Goal: Information Seeking & Learning: Learn about a topic

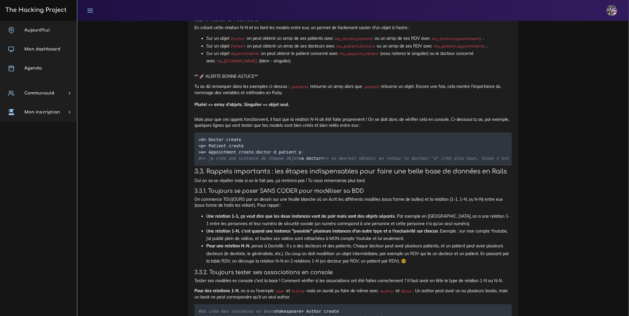
scroll to position [2780, 0]
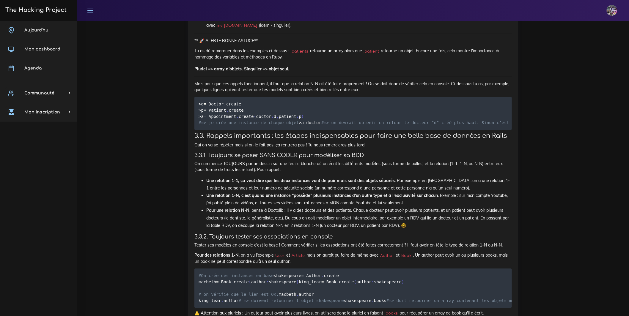
drag, startPoint x: 202, startPoint y: 165, endPoint x: 462, endPoint y: 167, distance: 259.9
drag, startPoint x: 194, startPoint y: 153, endPoint x: 377, endPoint y: 174, distance: 184.6
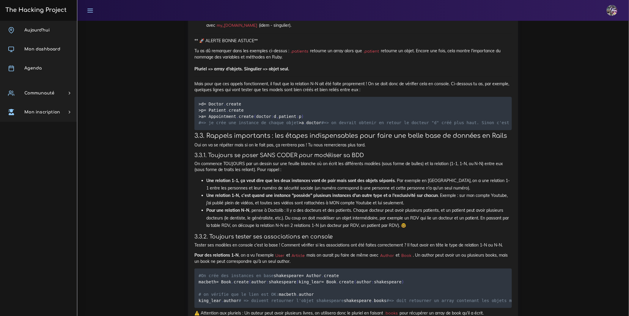
copy div "Pour implémenter cette relation dans ton code, il y a deux choses à faire : Fai…"
drag, startPoint x: 198, startPoint y: 183, endPoint x: 457, endPoint y: 186, distance: 259.3
drag, startPoint x: 457, startPoint y: 186, endPoint x: 464, endPoint y: 186, distance: 6.5
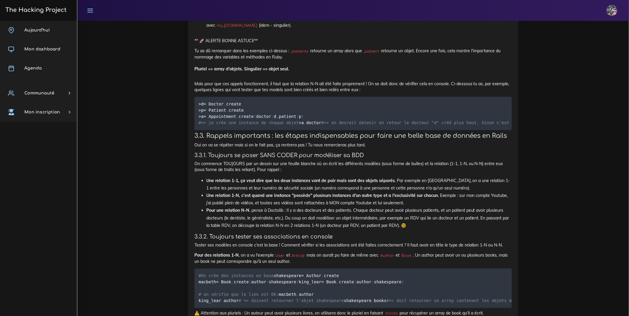
drag, startPoint x: 463, startPoint y: 183, endPoint x: 193, endPoint y: 184, distance: 270.6
copy p "On va générer les 3 models et les 3 migrations de création de table avec la com…"
drag, startPoint x: 196, startPoint y: 202, endPoint x: 538, endPoint y: 211, distance: 342.6
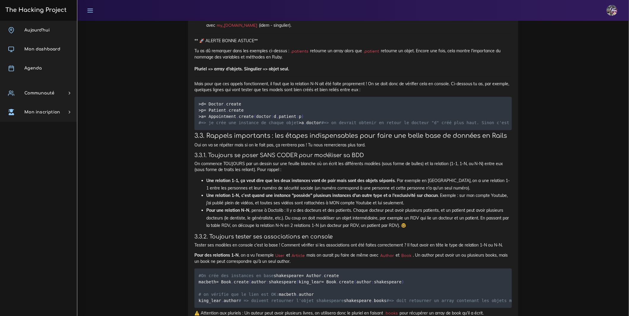
copy p "Maintenant, tu vas te retrouver avec 3 migrations de création de table. Modifie…"
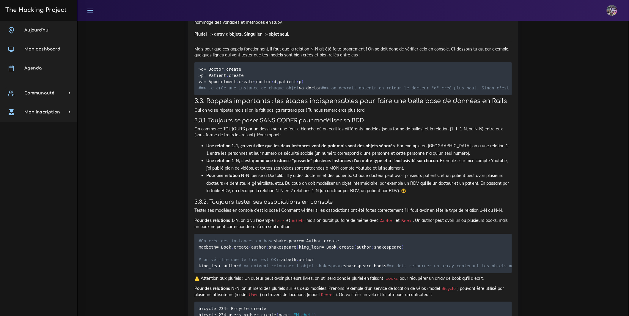
scroll to position [2816, 0]
drag, startPoint x: 197, startPoint y: 189, endPoint x: 241, endPoint y: 238, distance: 65.9
copy div "def change create_table :appointments do | t | t . belongs_to :doctor , index :…"
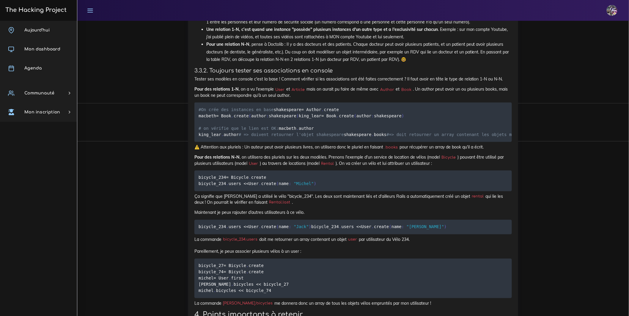
scroll to position [2947, 0]
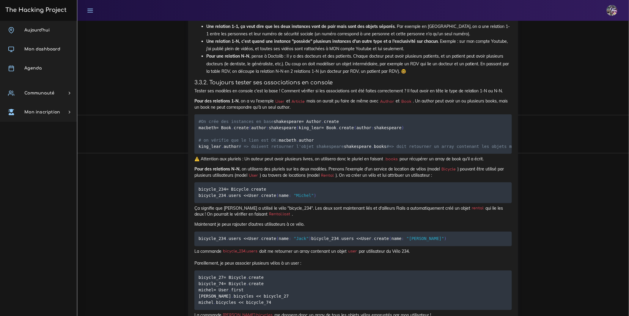
scroll to position [2999, 0]
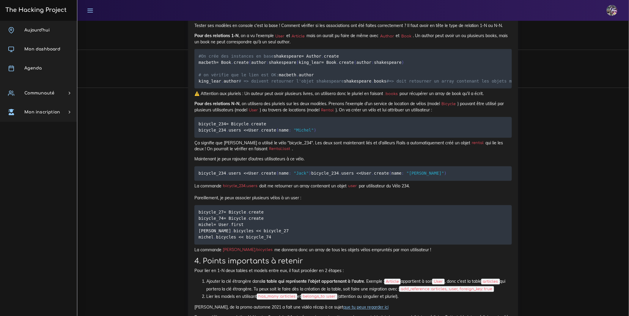
drag, startPoint x: 193, startPoint y: 109, endPoint x: 339, endPoint y: 176, distance: 161.5
copy div "3.2.3. Lier les models entre eux Tes tables sont en place, il te reste à inform…"
drag, startPoint x: 194, startPoint y: 185, endPoint x: 379, endPoint y: 211, distance: 187.0
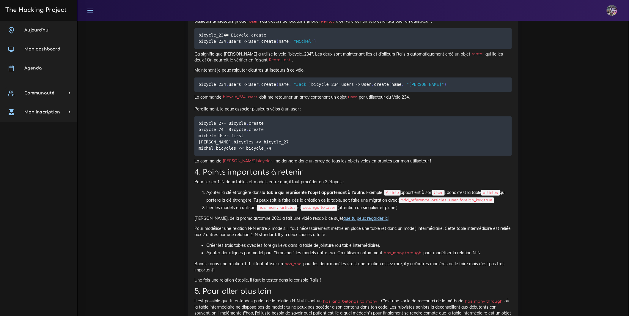
scroll to position [3170, 0]
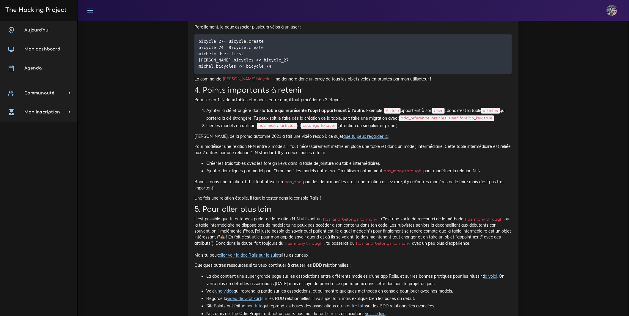
drag, startPoint x: 194, startPoint y: 48, endPoint x: 262, endPoint y: 177, distance: 145.5
copy div "Voici donc les 6 lignes, à la base de la relation N-N en Rails, pour chacun des…"
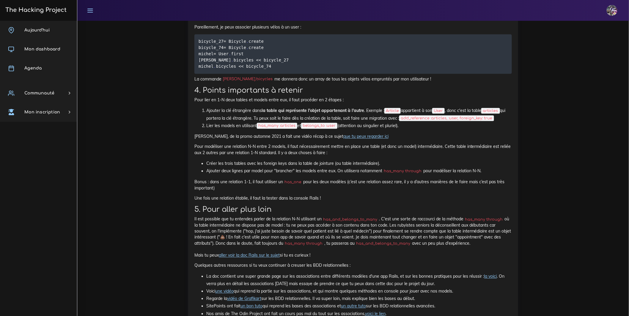
drag, startPoint x: 195, startPoint y: 207, endPoint x: 410, endPoint y: 236, distance: 216.7
drag, startPoint x: 195, startPoint y: 220, endPoint x: 392, endPoint y: 225, distance: 197.2
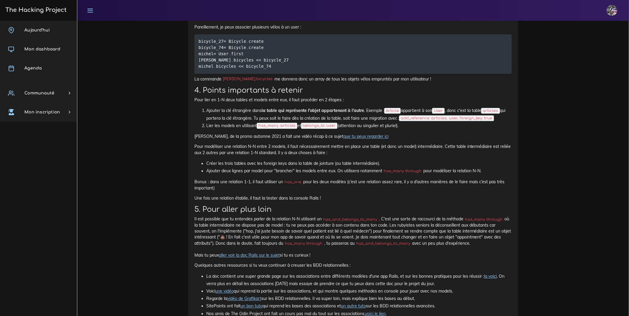
copy p "Pour implémenter un has_many through , l'ordre des lignes dans le model est pri…"
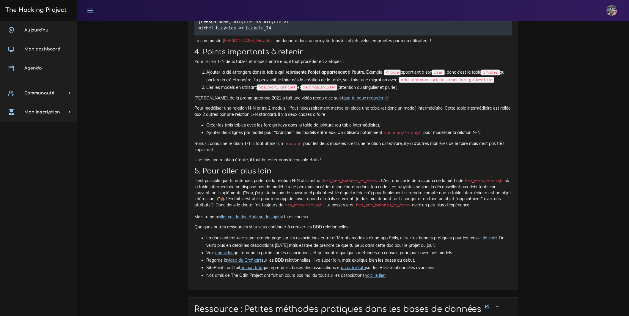
scroll to position [3273, 0]
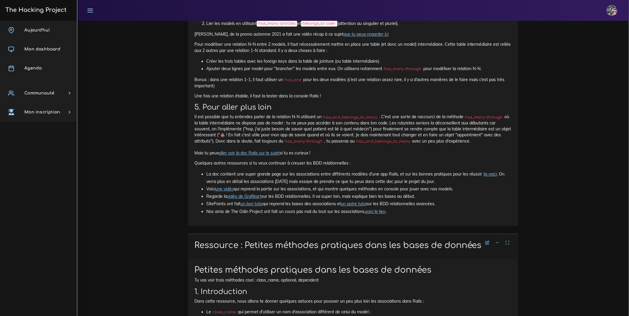
drag, startPoint x: 262, startPoint y: 209, endPoint x: 216, endPoint y: 208, distance: 45.5
copy div "Tester en console"
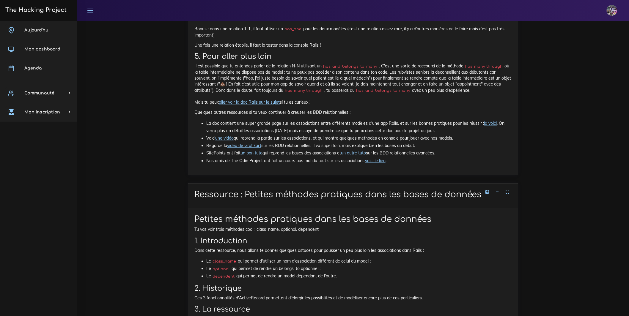
scroll to position [3325, 0]
drag, startPoint x: 195, startPoint y: 166, endPoint x: 503, endPoint y: 235, distance: 314.8
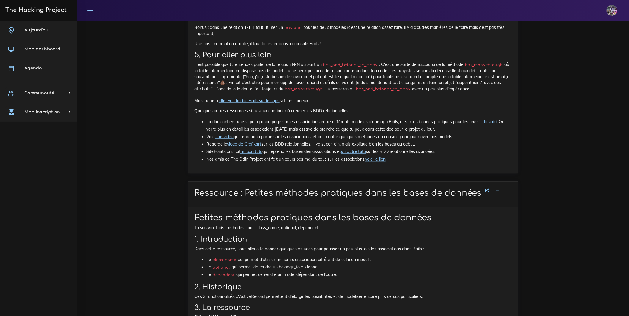
drag, startPoint x: 195, startPoint y: 164, endPoint x: 307, endPoint y: 199, distance: 117.2
copy div "En créant cette relation N-N et en liant les models entre eux, on permet de fac…"
drag, startPoint x: 194, startPoint y: 222, endPoint x: 206, endPoint y: 223, distance: 12.3
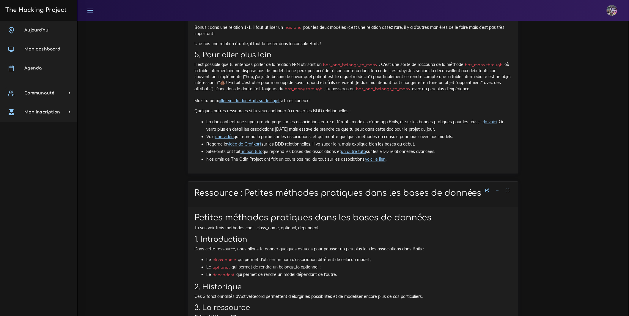
drag, startPoint x: 195, startPoint y: 213, endPoint x: 331, endPoint y: 234, distance: 137.5
copy div "** 🚀 ALERTE BONNE ASTUCE** Tu as dû remarquer dans les exemples ci-dessus : .pa…"
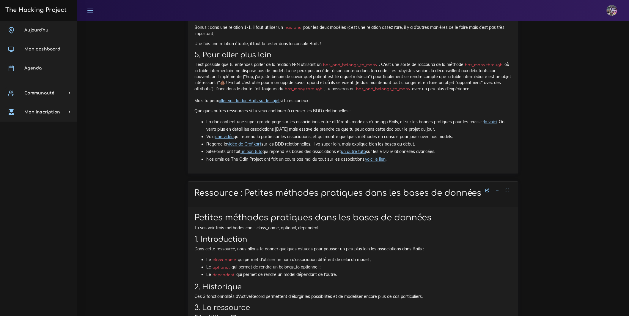
scroll to position [3326, 0]
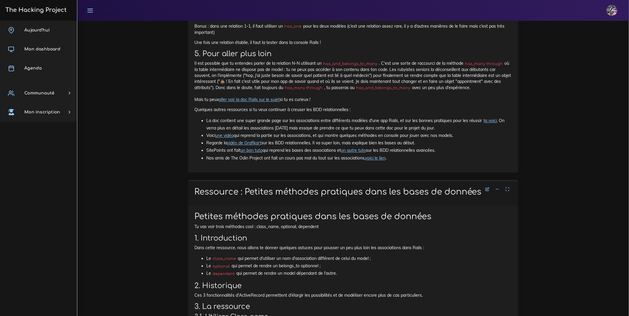
drag, startPoint x: 302, startPoint y: 246, endPoint x: 219, endPoint y: 252, distance: 83.2
drag, startPoint x: 207, startPoint y: 249, endPoint x: 203, endPoint y: 249, distance: 3.6
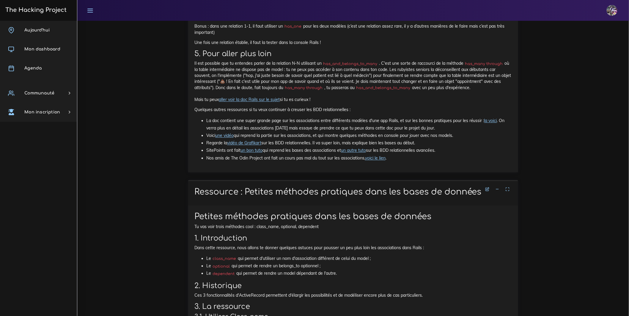
drag, startPoint x: 192, startPoint y: 247, endPoint x: 293, endPoint y: 251, distance: 101.4
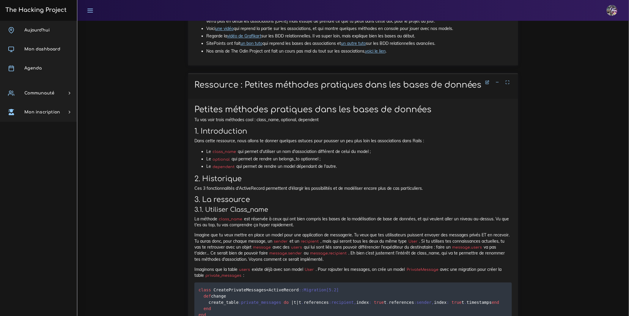
scroll to position [3434, 0]
drag, startPoint x: 194, startPoint y: 156, endPoint x: 518, endPoint y: 277, distance: 345.5
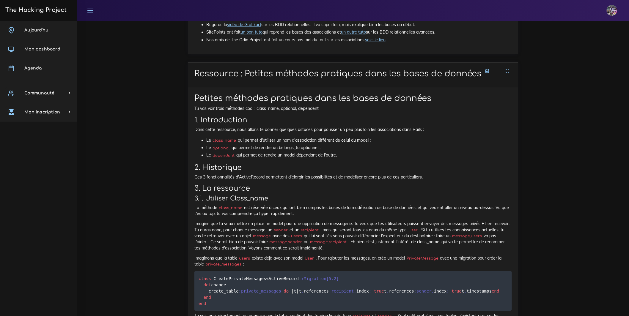
scroll to position [3448, 0]
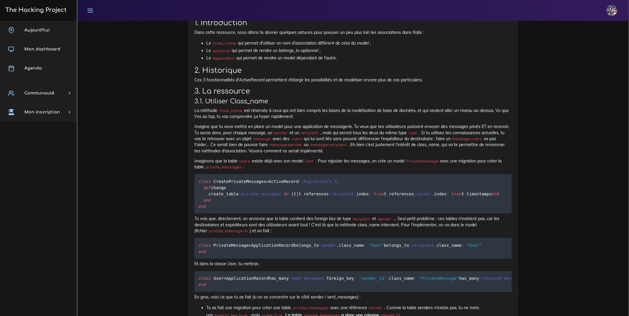
scroll to position [3555, 0]
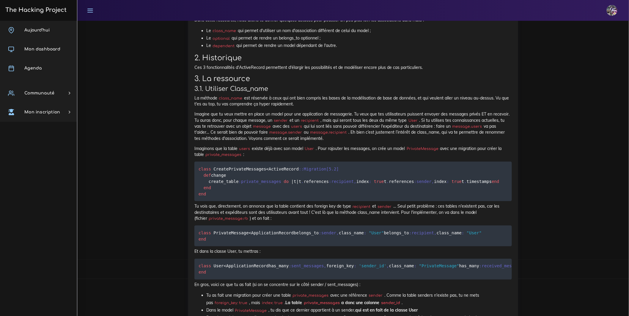
drag, startPoint x: 195, startPoint y: 191, endPoint x: 418, endPoint y: 259, distance: 233.3
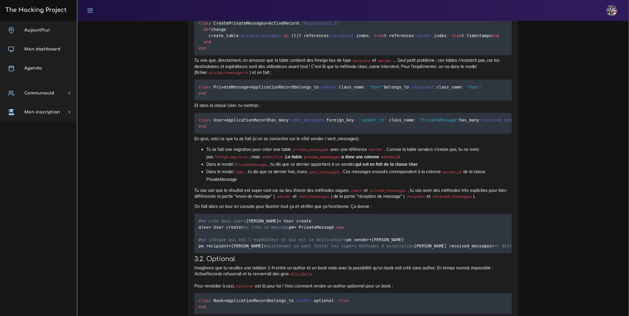
scroll to position [3697, 0]
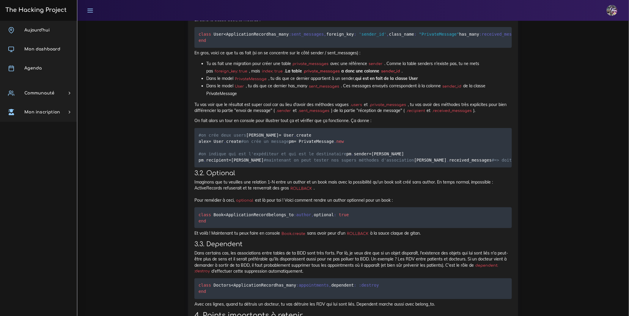
scroll to position [3779, 0]
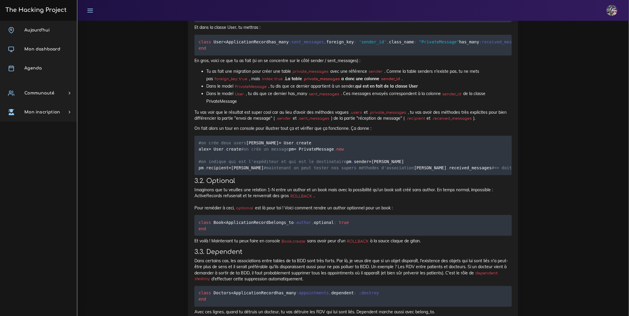
drag, startPoint x: 193, startPoint y: 49, endPoint x: 216, endPoint y: 58, distance: 25.0
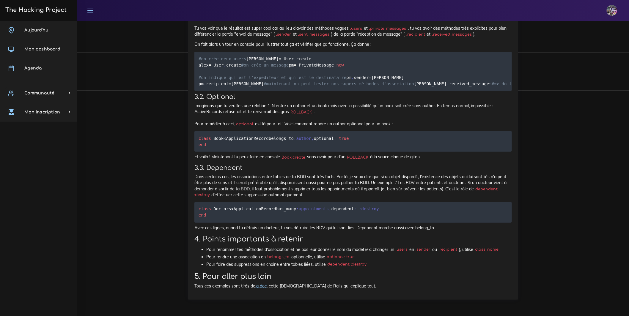
scroll to position [3864, 0]
drag, startPoint x: 201, startPoint y: 45, endPoint x: 355, endPoint y: 242, distance: 250.0
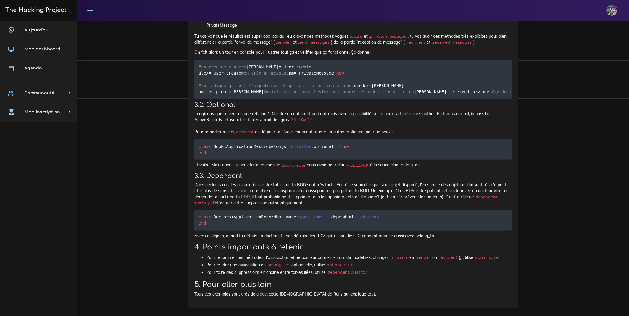
scroll to position [3899, 0]
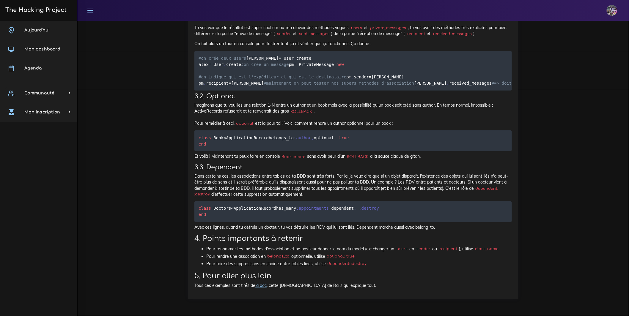
drag, startPoint x: 276, startPoint y: 224, endPoint x: 198, endPoint y: 225, distance: 77.9
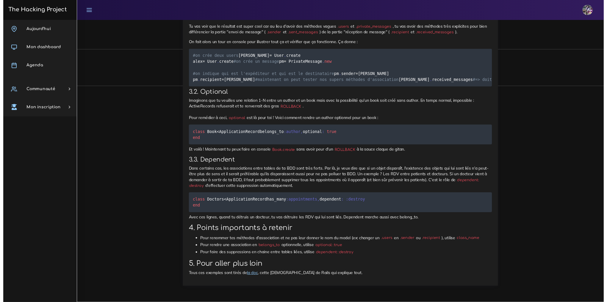
scroll to position [4014, 0]
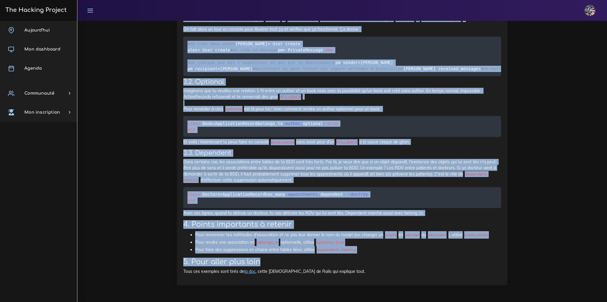
scroll to position [5018, 0]
drag, startPoint x: 182, startPoint y: 32, endPoint x: 358, endPoint y: 239, distance: 271.8
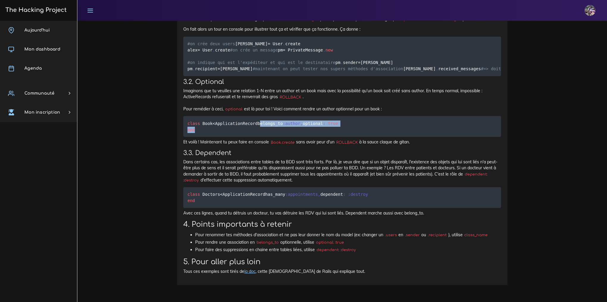
drag, startPoint x: 171, startPoint y: 142, endPoint x: 172, endPoint y: 153, distance: 10.6
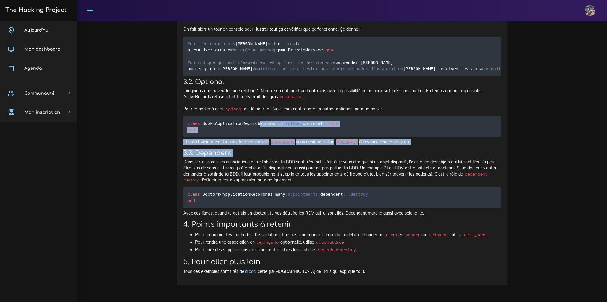
scroll to position [4808, 0]
click at [43, 72] on link "Agenda" at bounding box center [38, 68] width 77 height 19
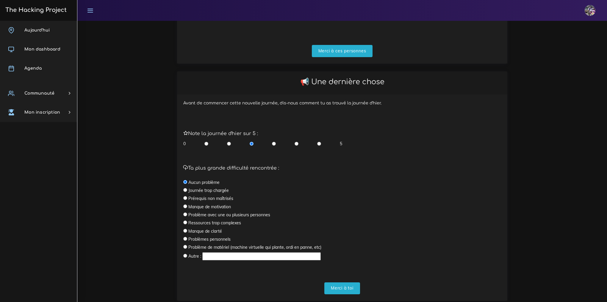
scroll to position [87, 0]
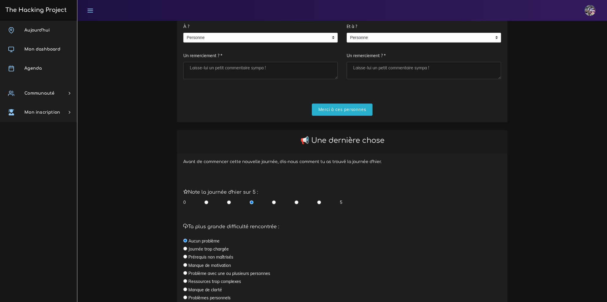
click at [314, 74] on textarea "Un remerciement ? *" at bounding box center [260, 70] width 154 height 17
click at [324, 43] on span "Personne" at bounding box center [255, 38] width 145 height 10
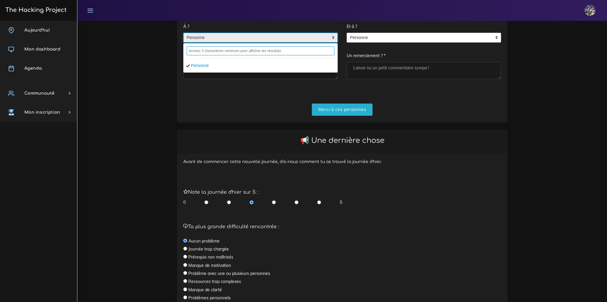
click at [311, 55] on input "text" at bounding box center [260, 50] width 148 height 9
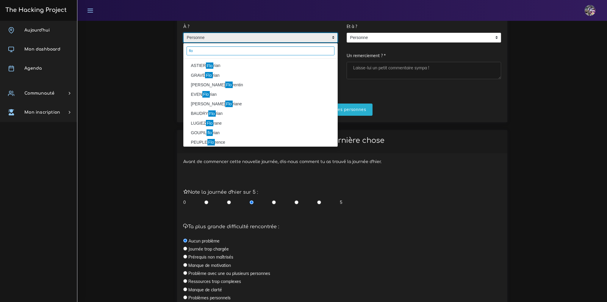
type input "flo"
click at [229, 70] on li "ASTIER Flo rian" at bounding box center [260, 66] width 154 height 10
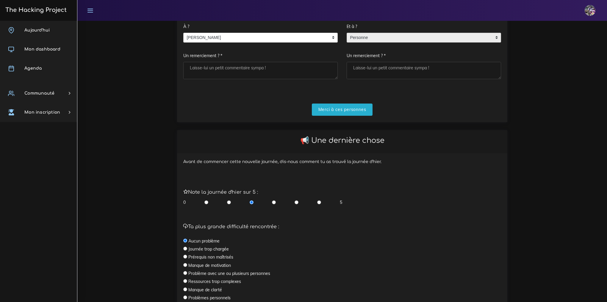
click at [410, 43] on span "Personne" at bounding box center [419, 38] width 145 height 10
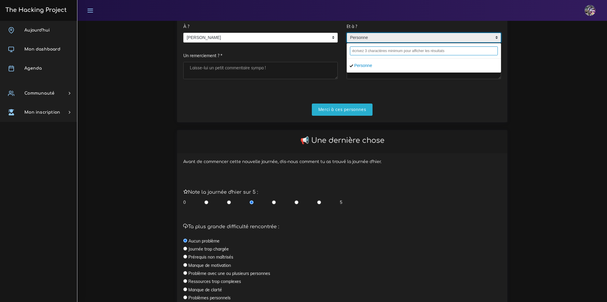
click at [404, 55] on input "text" at bounding box center [424, 50] width 148 height 9
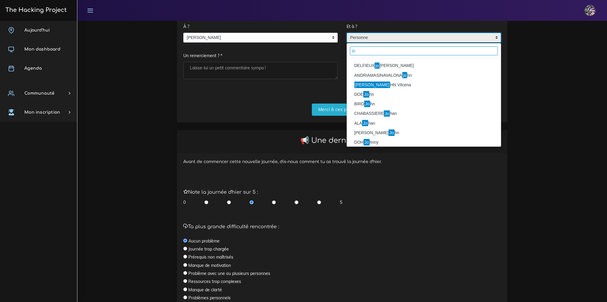
type input "j"
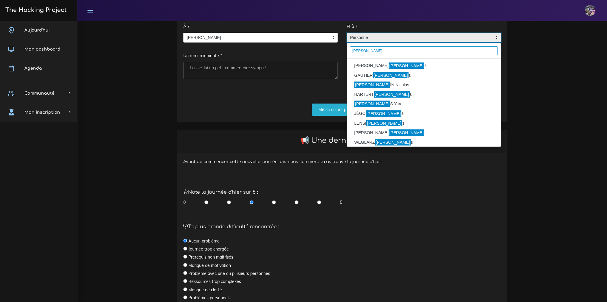
type input "luca"
click at [388, 69] on mark "Luca" at bounding box center [406, 65] width 36 height 7
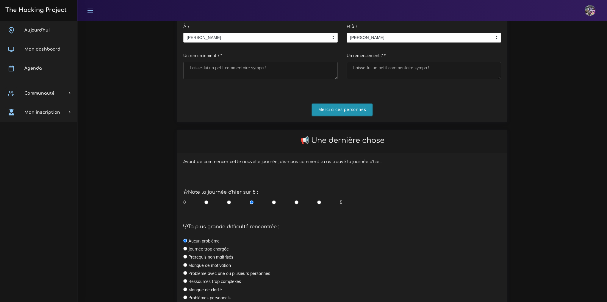
click at [354, 113] on input "Merci à ces personnes" at bounding box center [342, 109] width 61 height 12
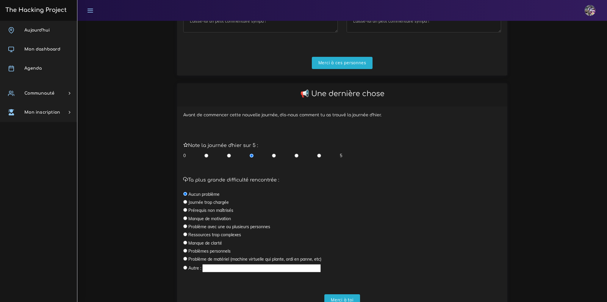
scroll to position [167, 0]
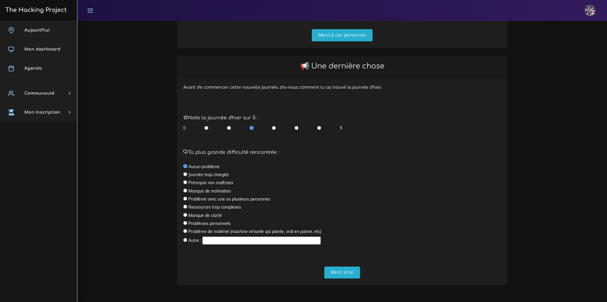
click at [321, 131] on div "0 5" at bounding box center [262, 128] width 159 height 6
click at [320, 126] on input "radio" at bounding box center [319, 128] width 4 height 6
radio input "true"
click at [338, 272] on input "Merci à toi" at bounding box center [342, 272] width 36 height 12
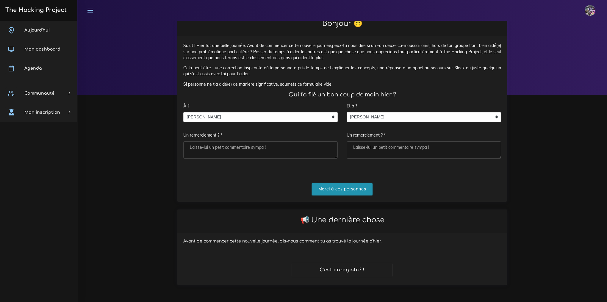
click at [336, 192] on input "Merci à ces personnes" at bounding box center [342, 189] width 61 height 12
click at [62, 36] on link "Aujourd'hui" at bounding box center [38, 30] width 77 height 19
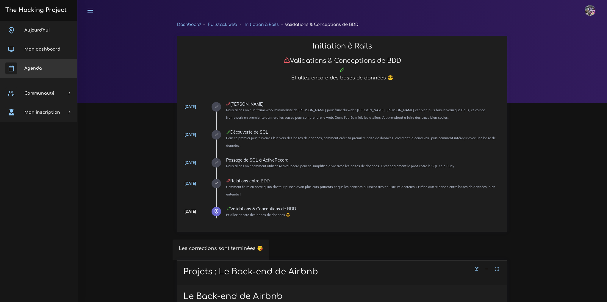
click at [36, 52] on link "Mon dashboard" at bounding box center [38, 49] width 77 height 19
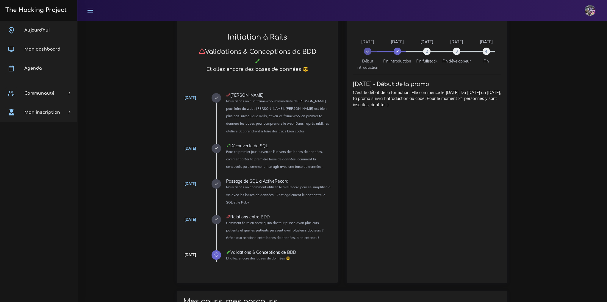
scroll to position [219, 0]
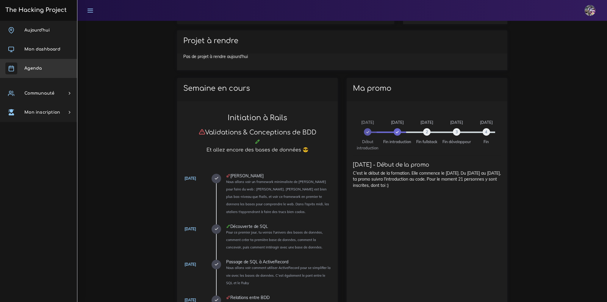
click at [54, 70] on link "Agenda" at bounding box center [38, 68] width 77 height 19
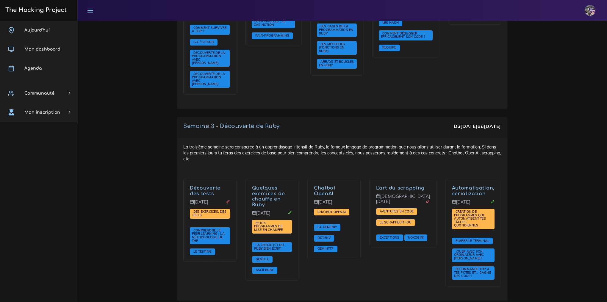
scroll to position [504, 0]
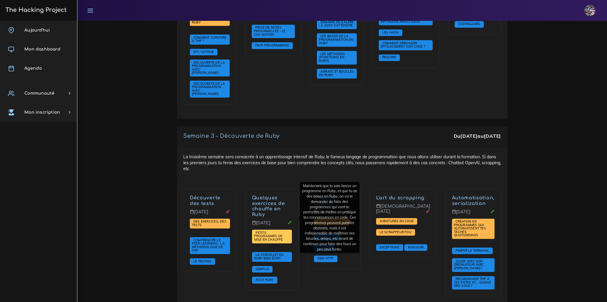
click at [284, 230] on span "Petits programmes de mise en chauffe" at bounding box center [269, 235] width 30 height 11
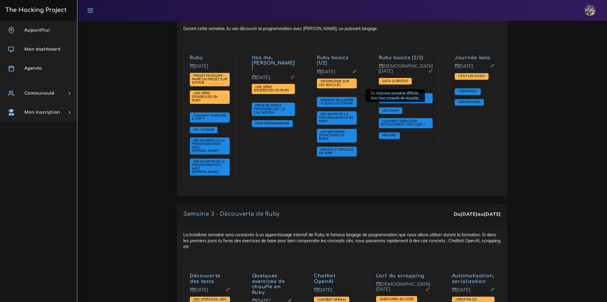
scroll to position [425, 0]
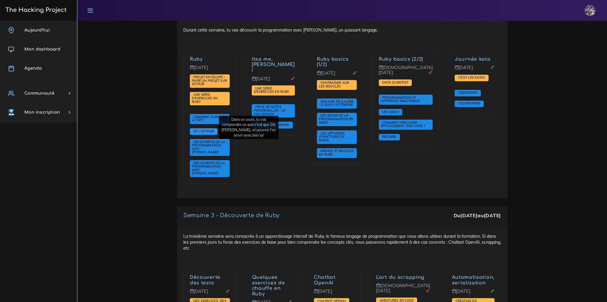
click at [211, 129] on span "Git / Github" at bounding box center [203, 131] width 23 height 4
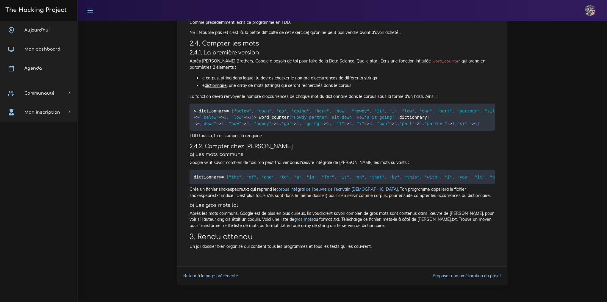
scroll to position [1549, 0]
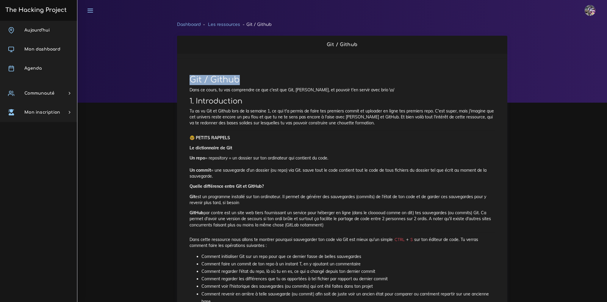
drag, startPoint x: 190, startPoint y: 75, endPoint x: 328, endPoint y: 83, distance: 137.6
click at [328, 83] on h1 "Git / Github" at bounding box center [341, 80] width 305 height 10
copy h1 "Git / Github"
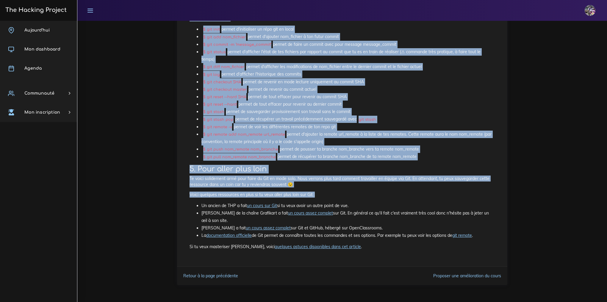
scroll to position [3167, 0]
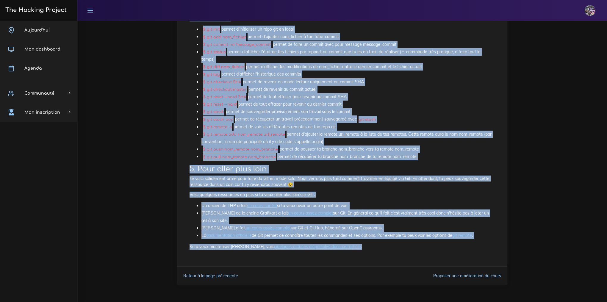
drag, startPoint x: 187, startPoint y: 82, endPoint x: 378, endPoint y: 259, distance: 259.9
copy div "Git / Github Dans ce cours, tu vas comprendre ce que c'est que Git, Github, et …"
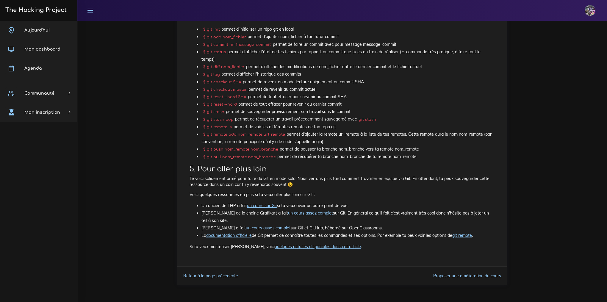
click at [343, 40] on li "$ git add nom_fichier permet d'ajouter nom_fichier à ton futur commit" at bounding box center [347, 36] width 293 height 7
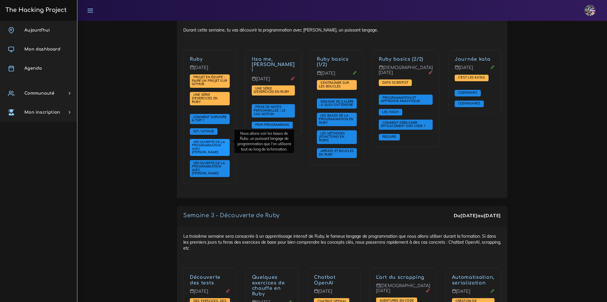
click at [225, 141] on span "Découverte de la programmation avec [PERSON_NAME]" at bounding box center [208, 147] width 33 height 15
click at [210, 161] on span "Découverte de la programmation avec [PERSON_NAME]" at bounding box center [208, 168] width 33 height 15
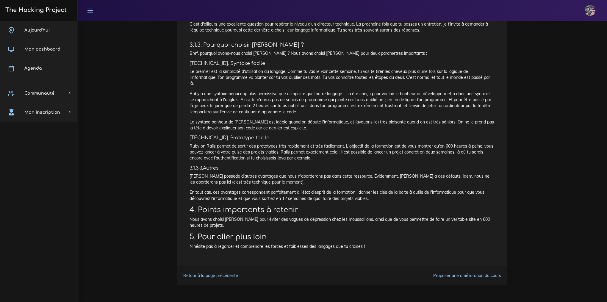
scroll to position [687, 0]
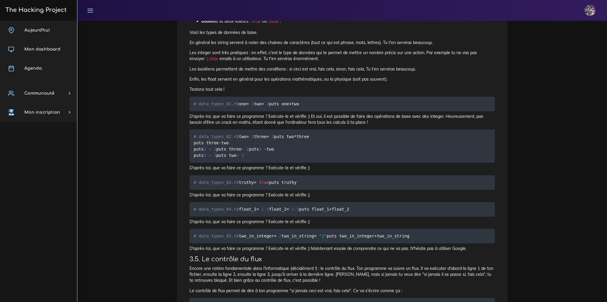
scroll to position [1099, 0]
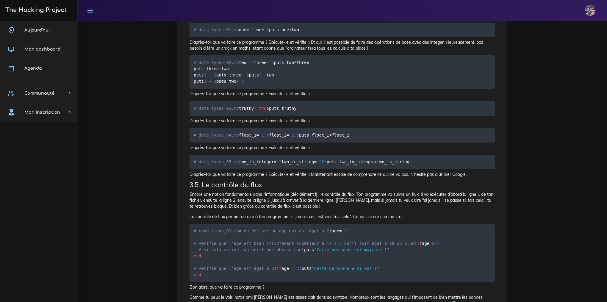
drag, startPoint x: 189, startPoint y: 98, endPoint x: 309, endPoint y: 174, distance: 141.2
copy div "3.2. Lor ipsumdolo Si ametco ad elitsedd eiu temporincidi ut laboreetdolo. Ma a…"
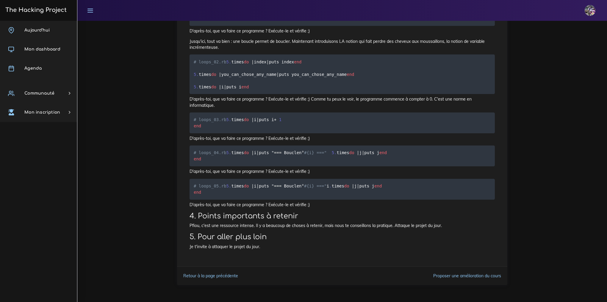
scroll to position [2187, 0]
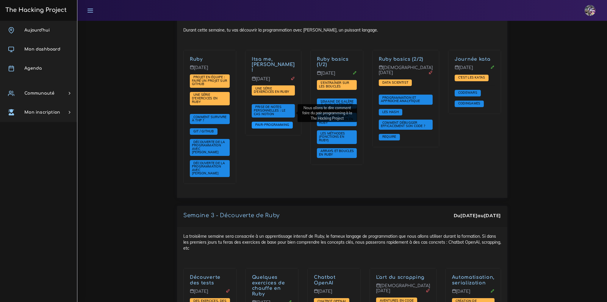
click at [285, 123] on span "Pair-Programming" at bounding box center [272, 125] width 37 height 4
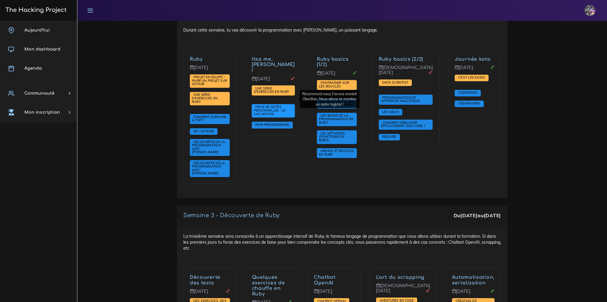
click at [276, 104] on span "Prise de notes personnelles : le cas Notion" at bounding box center [273, 110] width 43 height 13
click at [277, 104] on span "Prise de notes personnelles : le cas Notion" at bounding box center [273, 110] width 43 height 13
click at [272, 105] on span "Prise de notes personnelles : le cas Notion" at bounding box center [270, 110] width 32 height 11
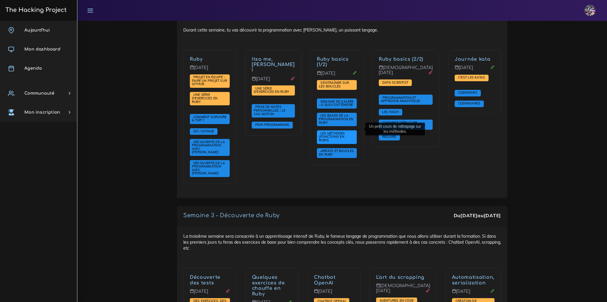
click at [345, 131] on span "Les méthodes (fonctions en Ruby)" at bounding box center [332, 136] width 26 height 11
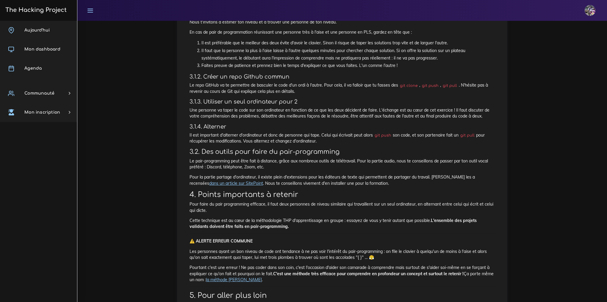
scroll to position [333, 0]
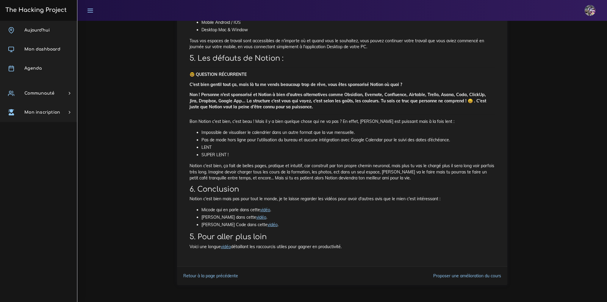
scroll to position [962, 0]
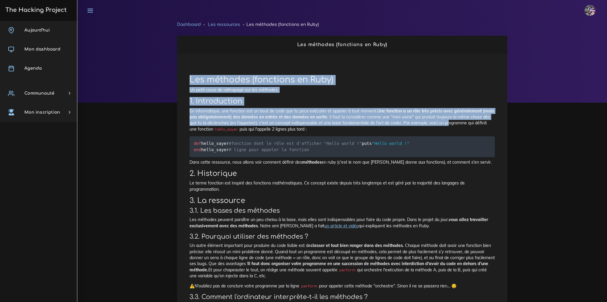
drag, startPoint x: 191, startPoint y: 78, endPoint x: 254, endPoint y: 134, distance: 84.2
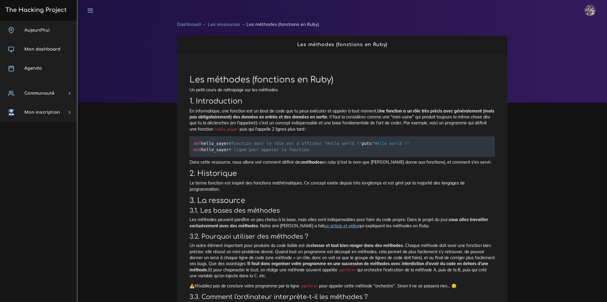
click at [375, 142] on pre "def hello_sayer #fonction dont le rôle est d'afficher "Hello world !" puts "Hel…" at bounding box center [341, 146] width 305 height 21
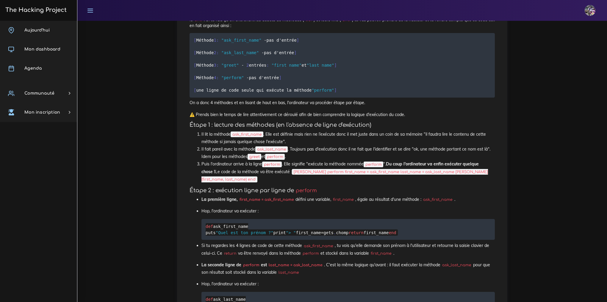
scroll to position [534, 0]
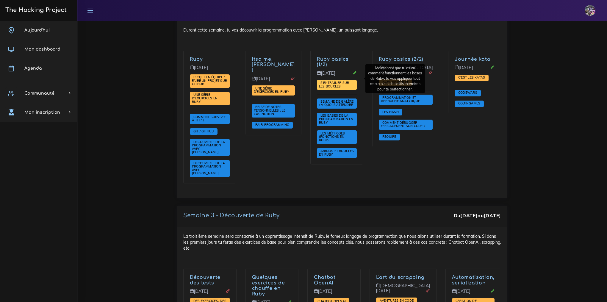
click at [357, 80] on span "S'entraîner sur les boucles" at bounding box center [337, 85] width 40 height 10
click at [350, 80] on span "S'entraîner sur les boucles" at bounding box center [337, 85] width 40 height 10
click at [338, 81] on span "S'entraîner sur les boucles" at bounding box center [334, 85] width 30 height 8
click at [344, 149] on span "Arrays et boucles en Ruby" at bounding box center [336, 153] width 35 height 8
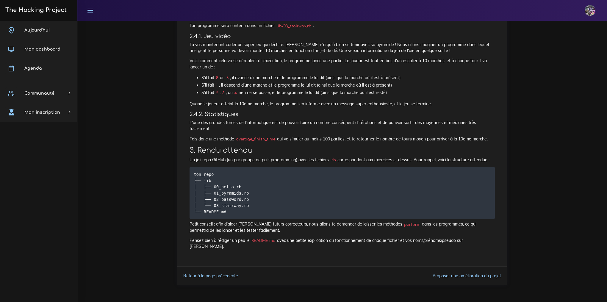
scroll to position [971, 0]
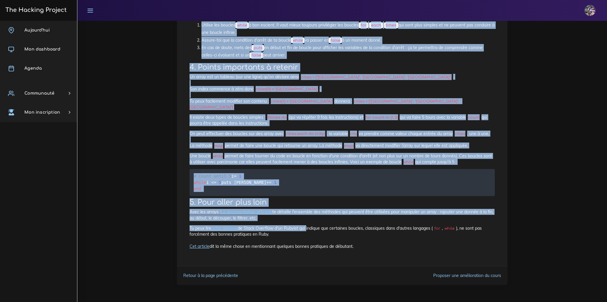
scroll to position [2071, 0]
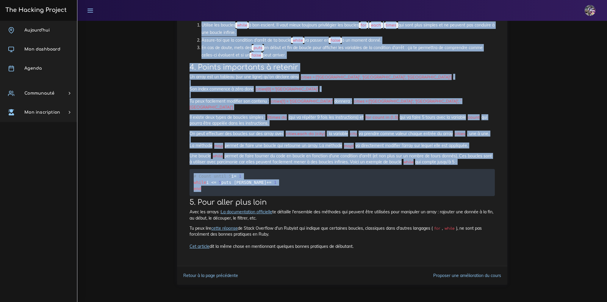
drag, startPoint x: 189, startPoint y: 78, endPoint x: 339, endPoint y: 208, distance: 198.3
copy div "Loremi do sitamet co Adip Elitseddoe temporin utlabore et dolo mag aliquaenim a…"
